Goal: Task Accomplishment & Management: Use online tool/utility

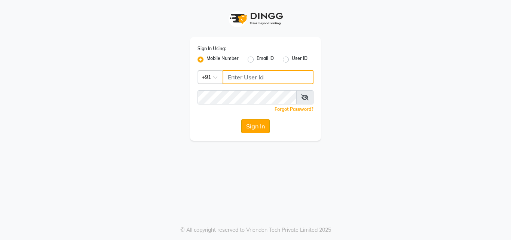
type input "9676070796"
click at [252, 129] on button "Sign In" at bounding box center [255, 126] width 28 height 14
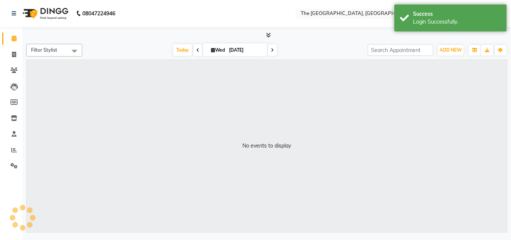
select select "en"
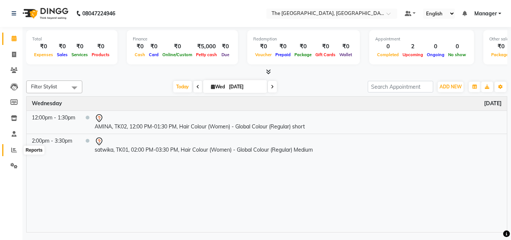
click at [17, 147] on span at bounding box center [13, 150] width 13 height 9
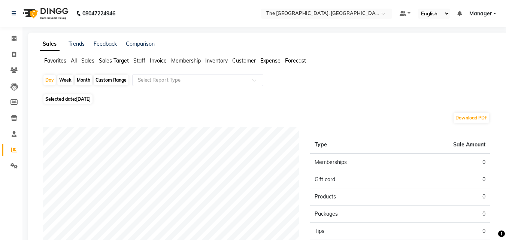
click at [68, 101] on span "Selected date: [DATE]" at bounding box center [67, 98] width 49 height 9
select select "9"
select select "2025"
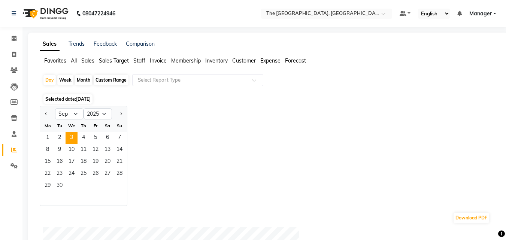
click at [81, 78] on div "Month" at bounding box center [83, 80] width 17 height 10
select select "9"
select select "2025"
click at [49, 137] on span "1" at bounding box center [48, 138] width 12 height 12
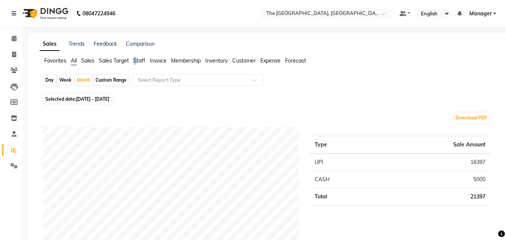
click at [137, 58] on span "Staff" at bounding box center [139, 60] width 12 height 7
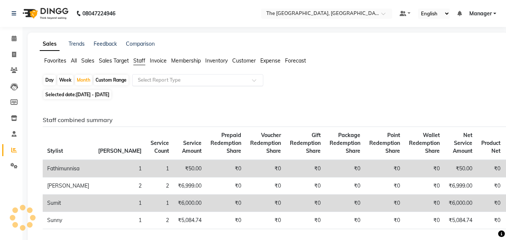
click at [150, 82] on input "text" at bounding box center [190, 79] width 108 height 7
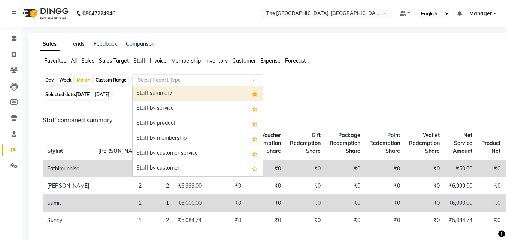
click at [152, 90] on div "Staff summary" at bounding box center [197, 93] width 130 height 15
select select "full_report"
select select "csv"
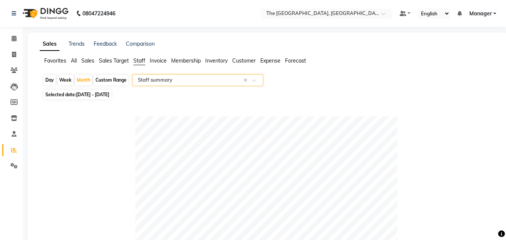
click at [50, 76] on div "Day" at bounding box center [49, 80] width 12 height 10
select select "9"
select select "2025"
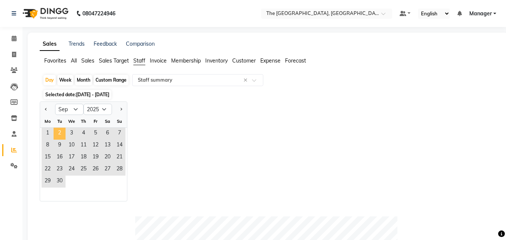
click at [60, 133] on span "2" at bounding box center [60, 134] width 12 height 12
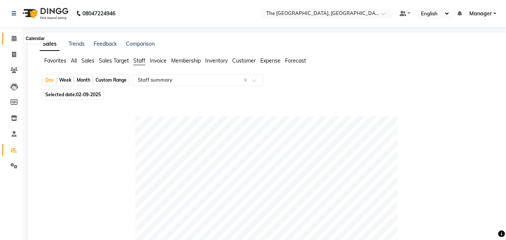
click at [8, 39] on span at bounding box center [13, 38] width 13 height 9
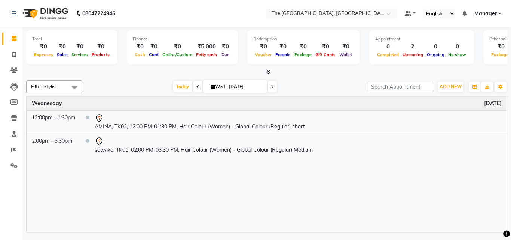
click at [225, 198] on div "Time Event [DATE] 12:00pm - 1:30pm AMINA, TK02, 12:00 PM-01:30 PM, Hair Colour …" at bounding box center [267, 164] width 480 height 135
click at [109, 184] on div "Time Event [DATE] 12:00pm - 1:30pm AMINA, TK02, 12:00 PM-01:30 PM, Hair Colour …" at bounding box center [267, 164] width 480 height 135
